Goal: Check status: Check status

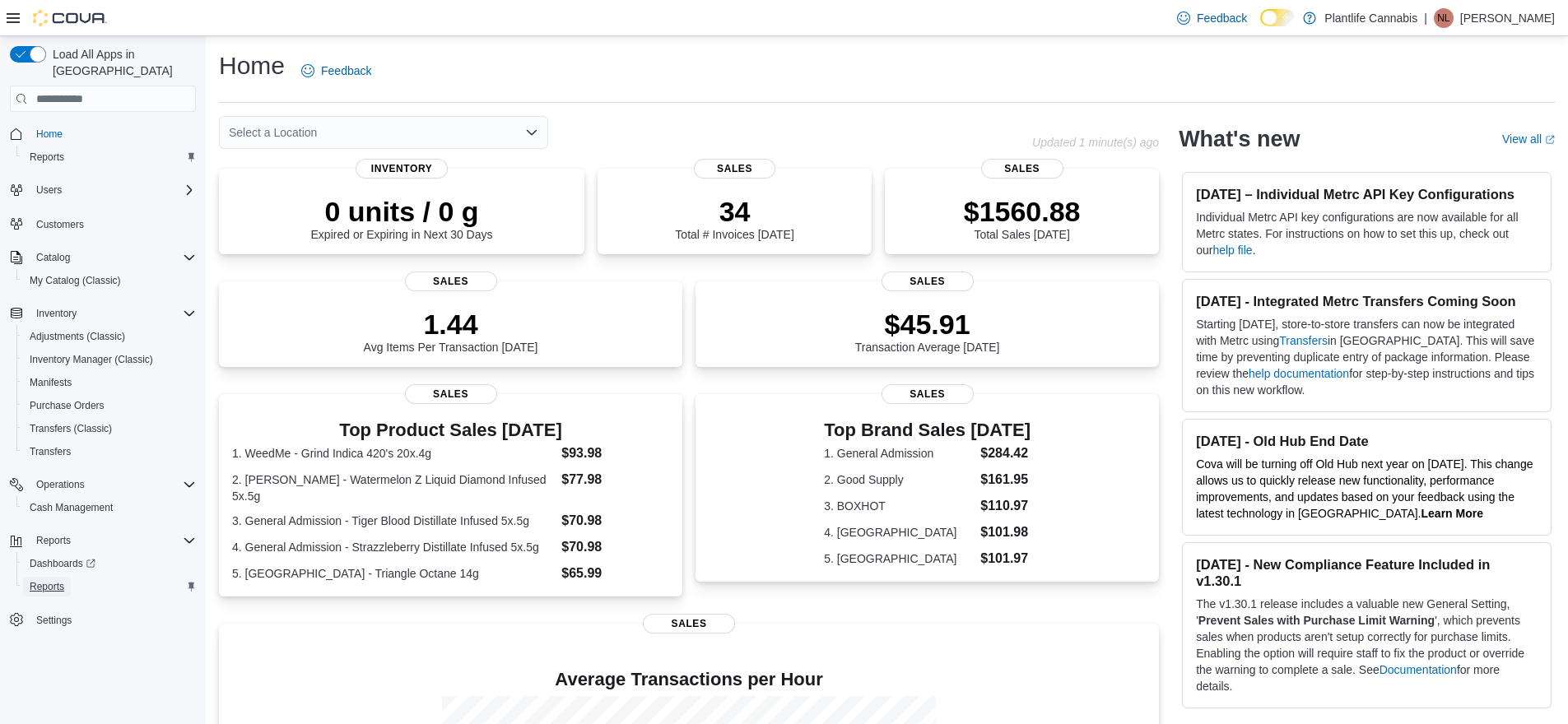
click at [58, 580] on span "Reports" at bounding box center [47, 587] width 35 height 13
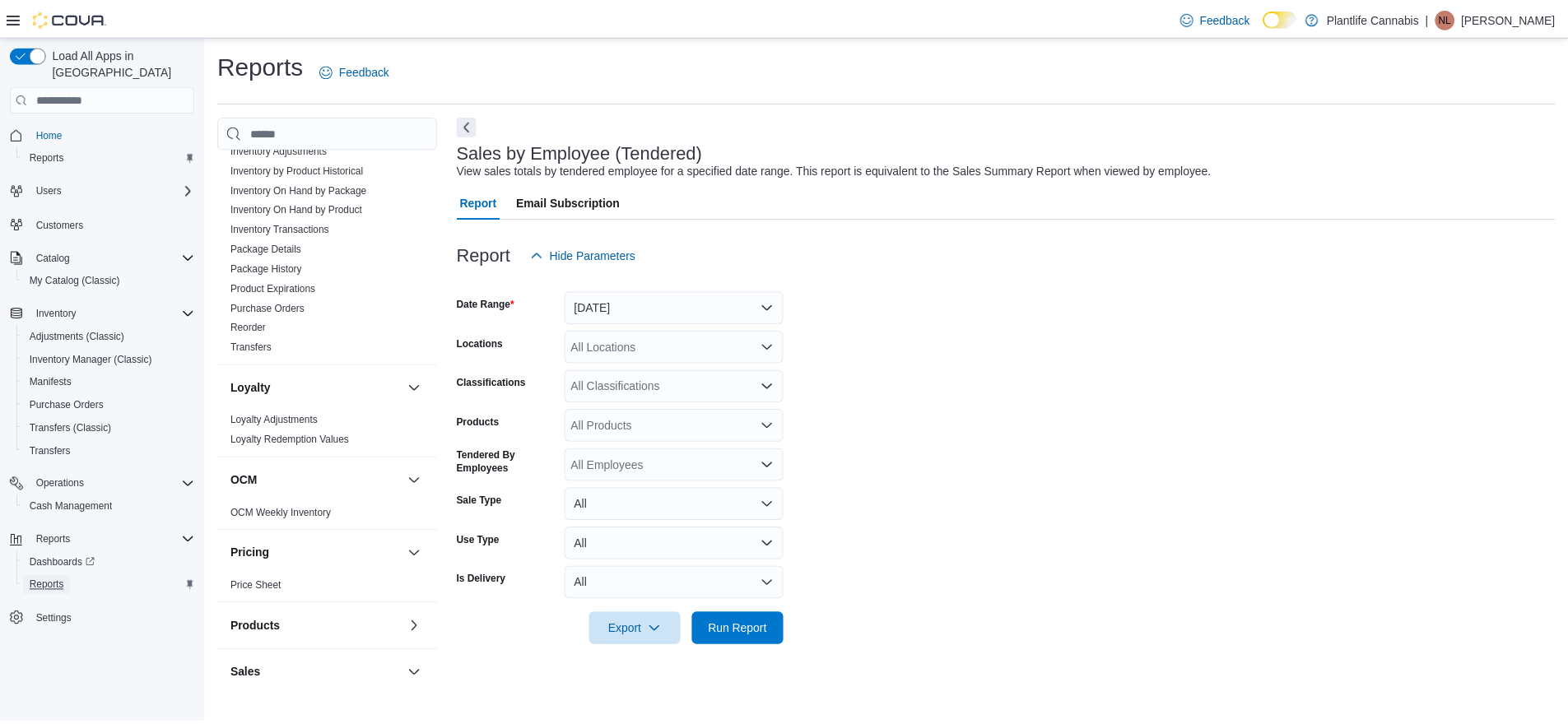
scroll to position [600, 0]
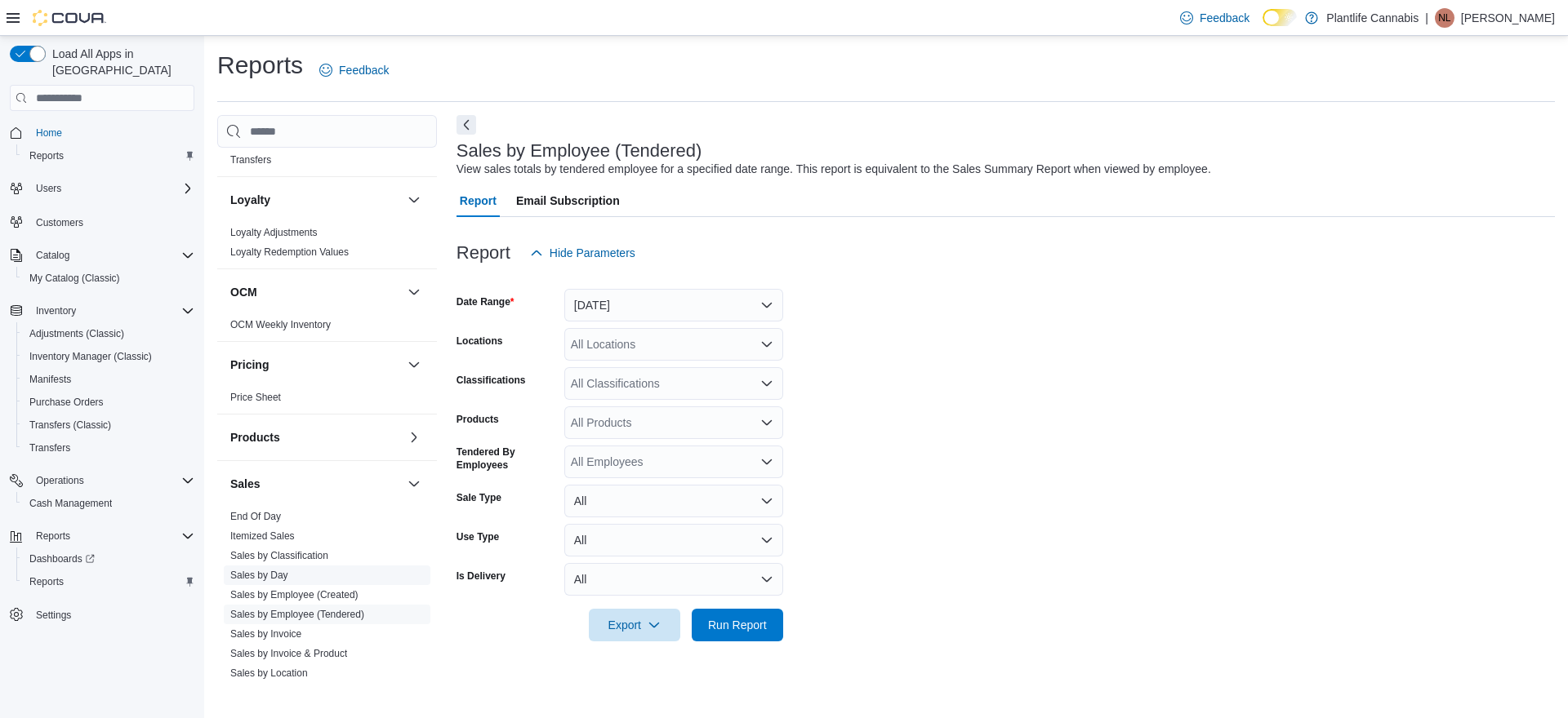
click at [278, 575] on link "Sales by Day" at bounding box center [259, 575] width 58 height 12
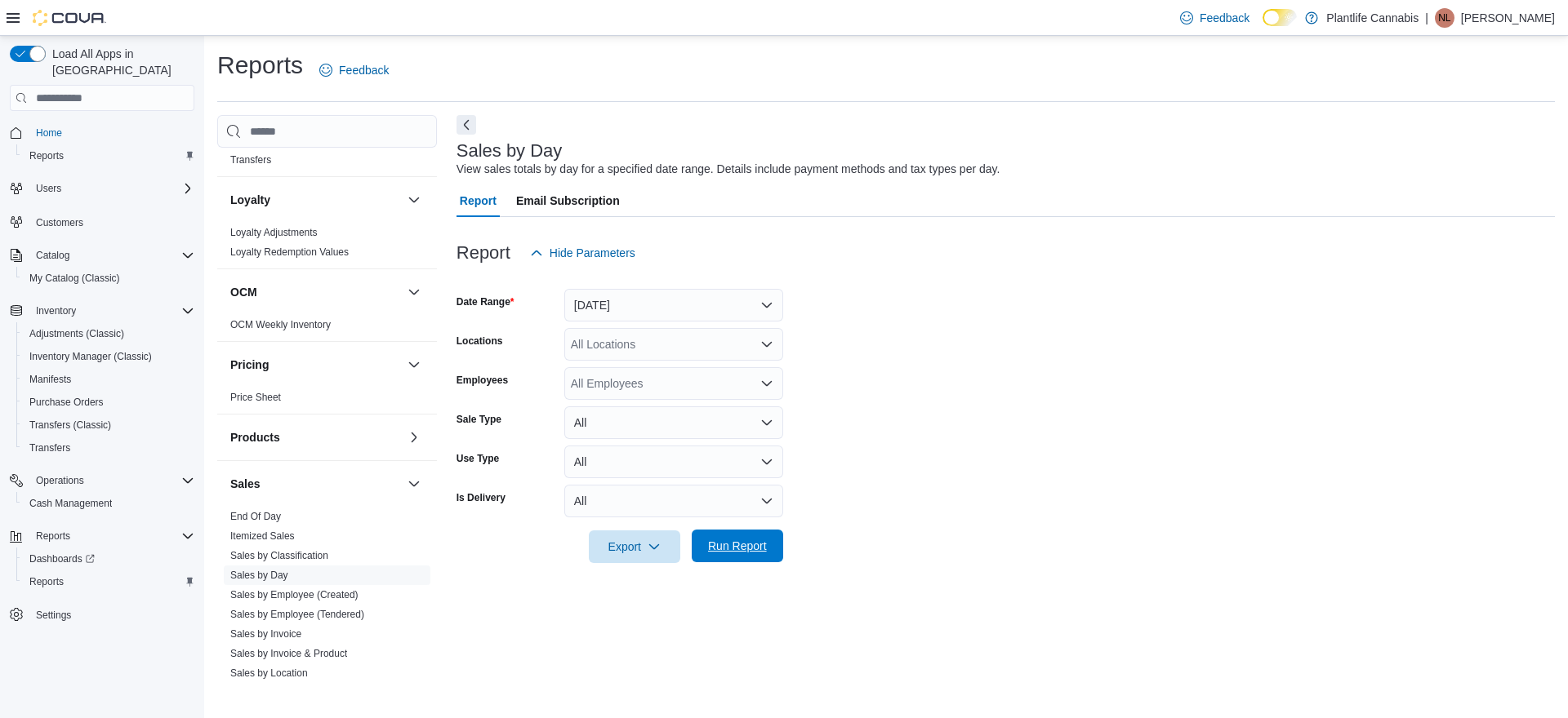
click at [768, 555] on span "Run Report" at bounding box center [737, 546] width 72 height 33
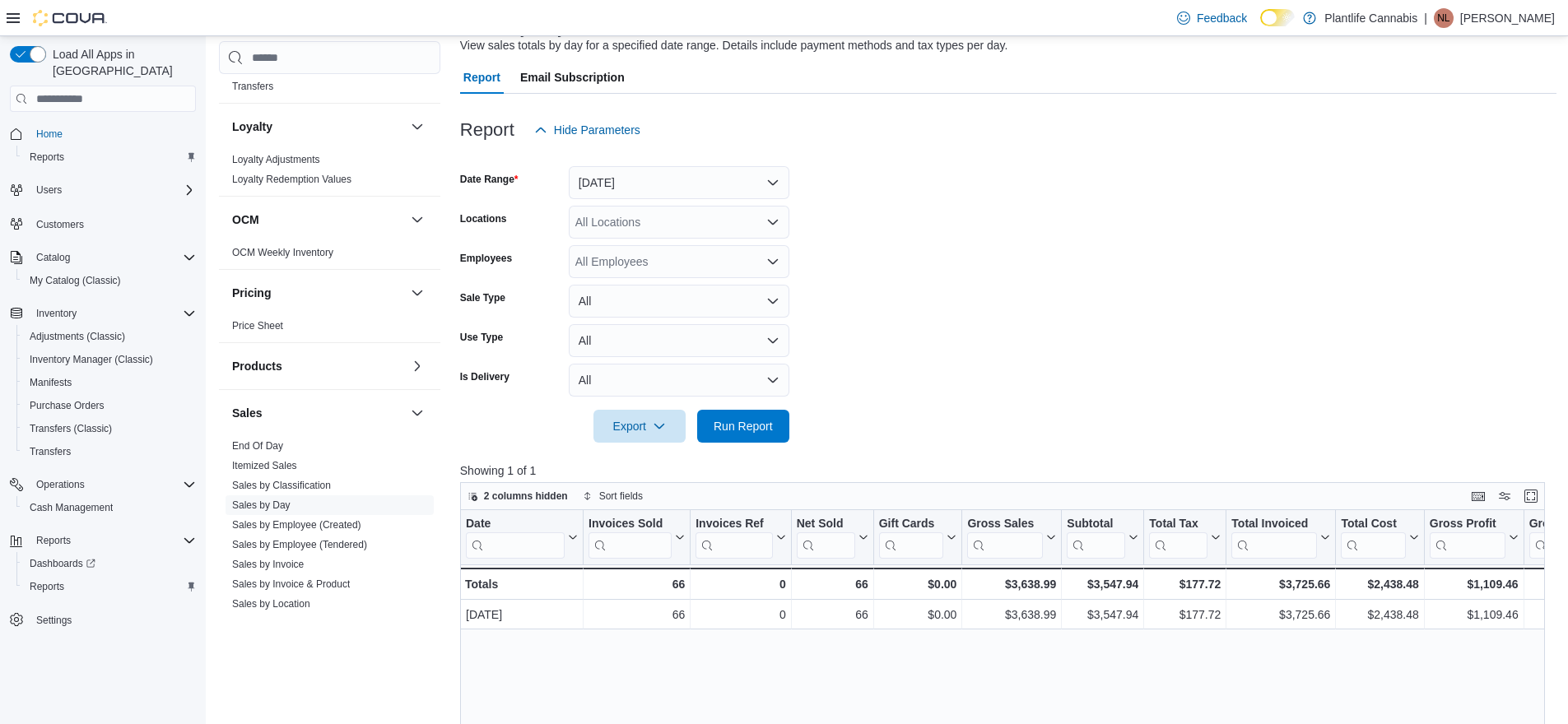
scroll to position [220, 0]
